Goal: Task Accomplishment & Management: Manage account settings

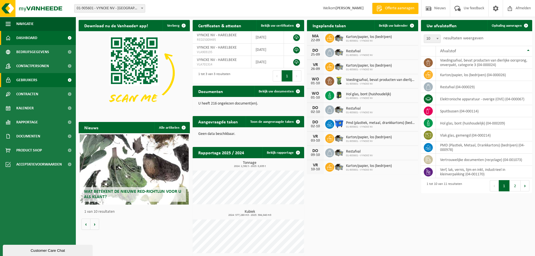
click at [57, 82] on link "Gebruikers" at bounding box center [38, 80] width 76 height 14
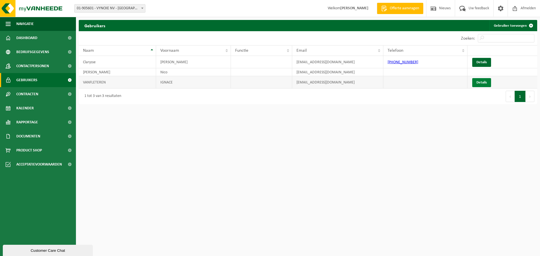
click at [478, 82] on link "Details" at bounding box center [481, 82] width 19 height 9
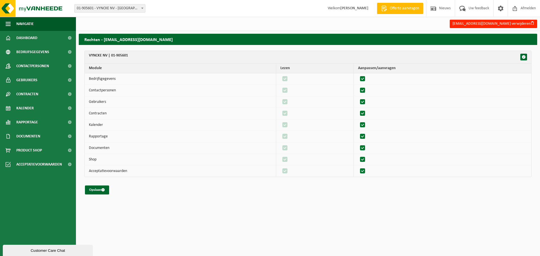
click at [365, 80] on label"] at bounding box center [363, 79] width 8 height 8
click at [358, 75] on input "checkbox" at bounding box center [357, 74] width 0 height 0
click at [366, 83] on td at bounding box center [442, 79] width 177 height 12
click at [366, 76] on label"] at bounding box center [363, 79] width 8 height 8
click at [358, 75] on input "checkbox" at bounding box center [357, 74] width 0 height 0
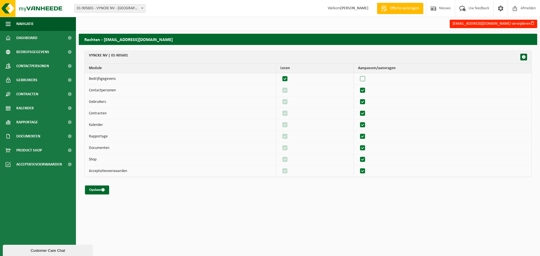
checkbox input "true"
click at [525, 57] on span "button" at bounding box center [523, 57] width 4 height 4
click at [525, 58] on button "button" at bounding box center [523, 57] width 7 height 7
checkbox input "false"
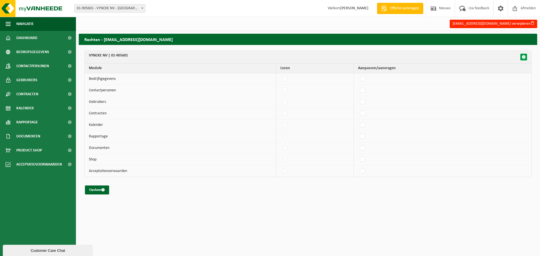
checkbox input "false"
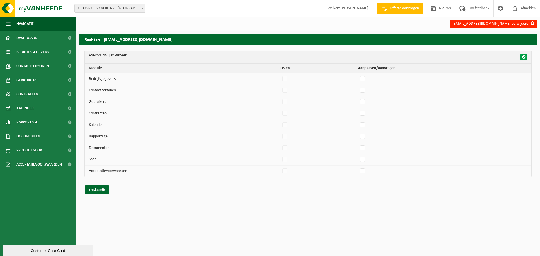
checkbox input "false"
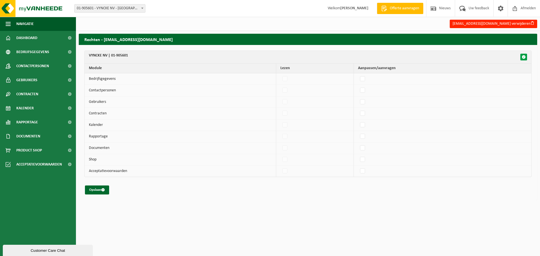
checkbox input "false"
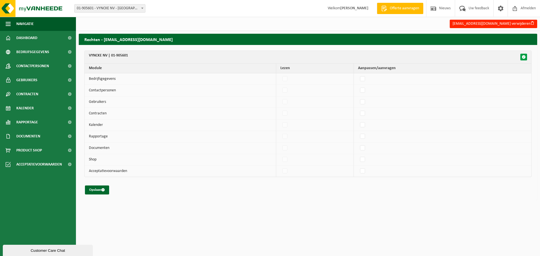
checkbox input "false"
click at [100, 191] on button "Opslaan" at bounding box center [97, 189] width 24 height 9
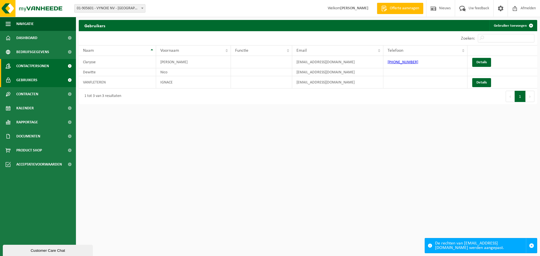
click at [59, 69] on link "Contactpersonen" at bounding box center [38, 66] width 76 height 14
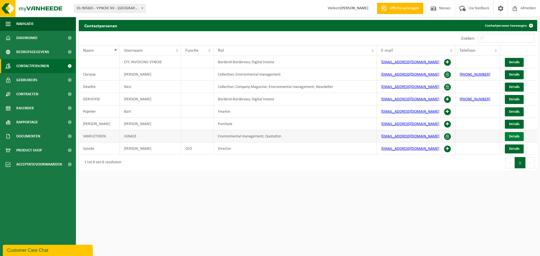
click at [512, 137] on span "Details" at bounding box center [514, 137] width 10 height 4
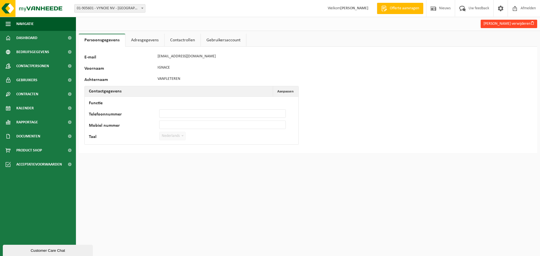
click at [513, 24] on button "Ignace Vanfleteren verwijderen" at bounding box center [508, 24] width 56 height 8
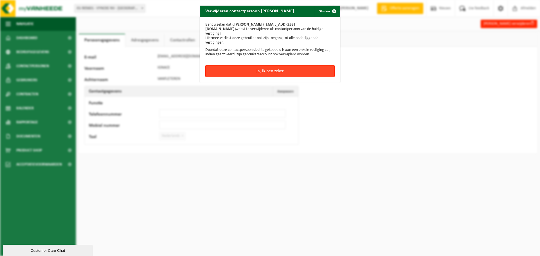
click at [254, 71] on button "Ja, ik ben zeker" at bounding box center [269, 71] width 129 height 12
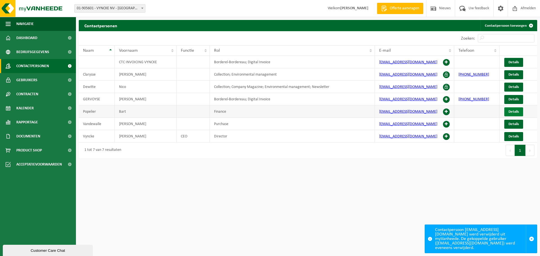
click at [521, 112] on link "Details" at bounding box center [513, 111] width 19 height 9
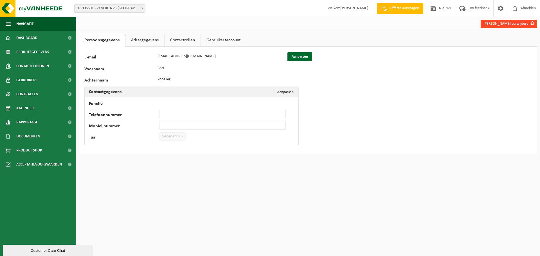
click at [502, 21] on button "Bart Popelier verwijderen" at bounding box center [508, 24] width 56 height 8
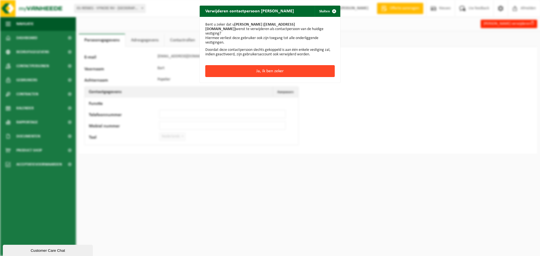
click at [277, 66] on button "Ja, ik ben zeker" at bounding box center [269, 71] width 129 height 12
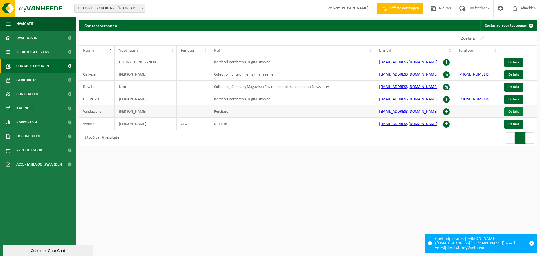
click at [519, 111] on span "Details" at bounding box center [513, 112] width 10 height 4
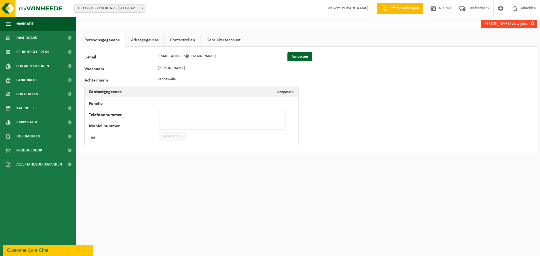
click at [512, 21] on button "[PERSON_NAME] verwijderen" at bounding box center [508, 24] width 56 height 8
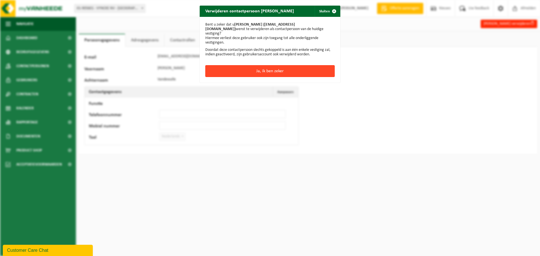
click at [282, 67] on button "Ja, ik ben zeker" at bounding box center [269, 71] width 129 height 12
